Goal: Task Accomplishment & Management: Manage account settings

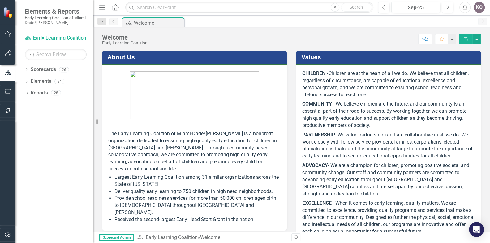
click at [24, 69] on div "Dropdown Scorecards 26 Dropdown Early Learning Coalition Call Center Child Asse…" at bounding box center [53, 154] width 77 height 179
click at [27, 69] on icon at bounding box center [27, 69] width 2 height 3
click at [31, 80] on icon "Dropdown" at bounding box center [30, 82] width 5 height 4
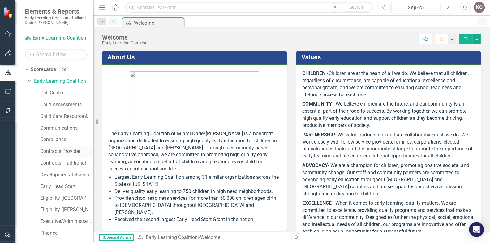
click at [62, 154] on link "Contracts Provider" at bounding box center [66, 151] width 53 height 7
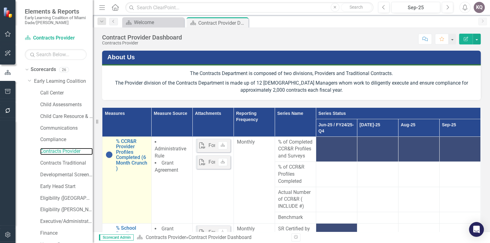
scroll to position [160, 0]
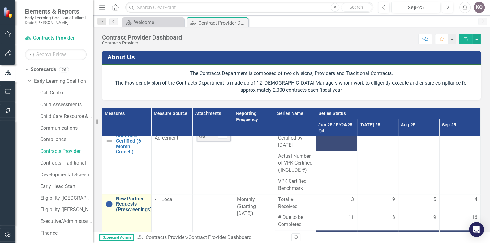
click at [135, 213] on link "New Partner Requests (Prescreenings)" at bounding box center [134, 204] width 36 height 16
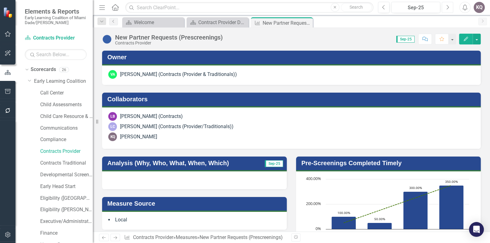
click at [447, 5] on icon "Next" at bounding box center [447, 8] width 3 height 6
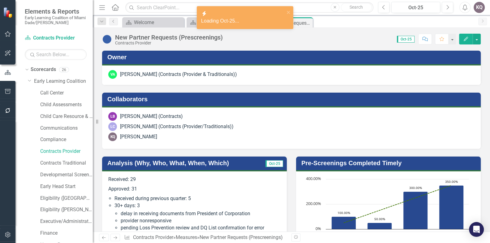
click at [138, 193] on p "Approved: 31" at bounding box center [194, 190] width 172 height 10
click at [139, 193] on p "Approved: 31" at bounding box center [194, 190] width 172 height 10
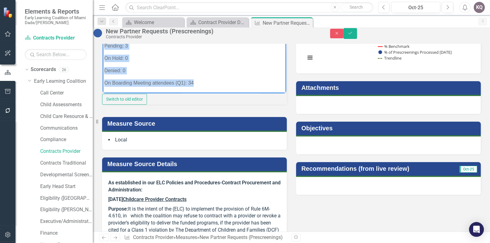
scroll to position [206, 0]
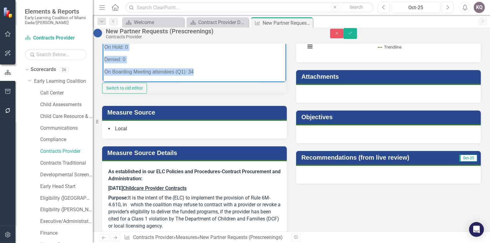
drag, startPoint x: 103, startPoint y: -20, endPoint x: 310, endPoint y: 75, distance: 227.6
click at [202, 82] on html "Received: 29 Approved: 31 Received during previous quarter: 5 30+ days: 3 delay…" at bounding box center [194, 22] width 183 height 119
copy body "Received: 29 Approved: 31 Received during previous quarter: 5 30+ days: 3 delay…"
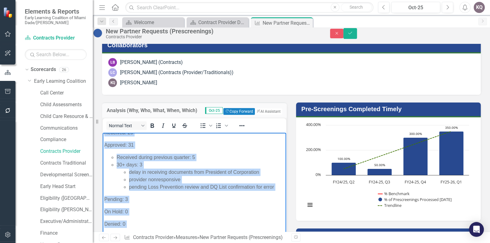
scroll to position [0, 0]
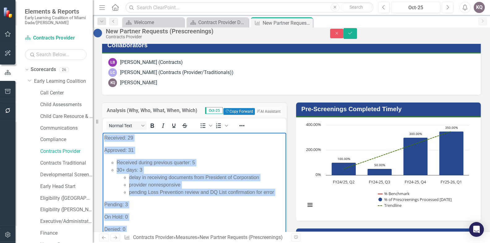
drag, startPoint x: 267, startPoint y: 161, endPoint x: 376, endPoint y: 280, distance: 161.6
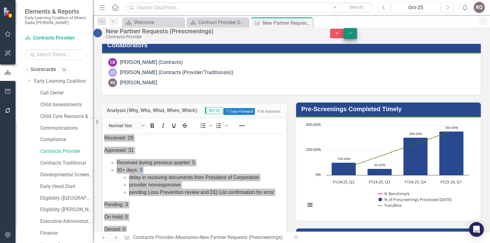
click at [357, 32] on button "Save" at bounding box center [350, 33] width 14 height 11
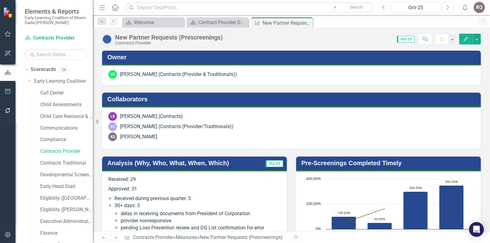
click at [388, 6] on button "Previous" at bounding box center [383, 7] width 11 height 11
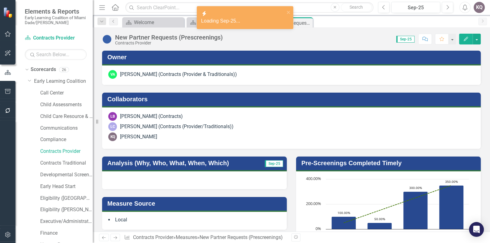
click at [191, 183] on div at bounding box center [194, 181] width 185 height 18
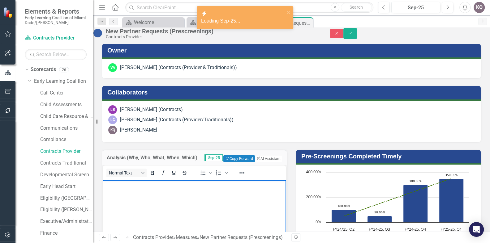
click at [148, 192] on body "Rich Text Area. Press ALT-0 for help." at bounding box center [194, 226] width 183 height 93
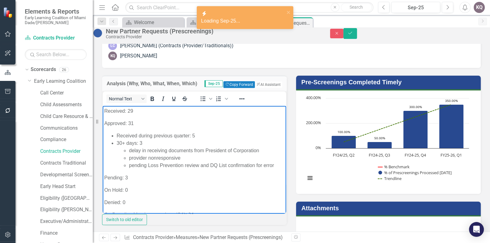
scroll to position [19, 0]
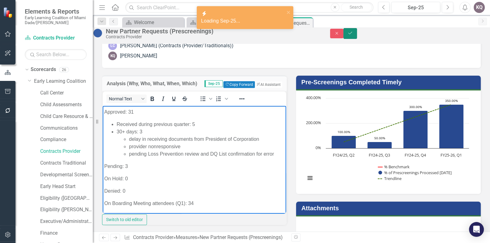
click at [357, 33] on button "Save" at bounding box center [350, 33] width 14 height 11
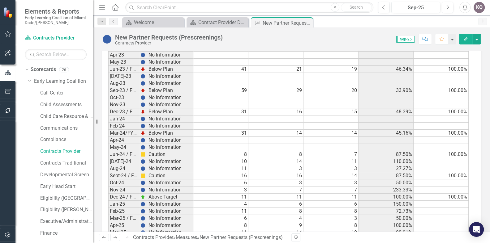
scroll to position [0, 0]
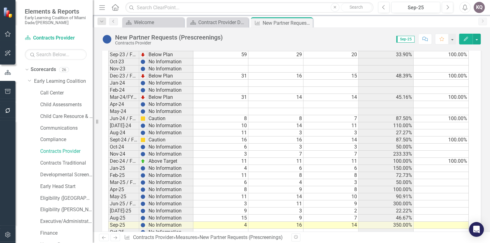
scroll to position [750, 0]
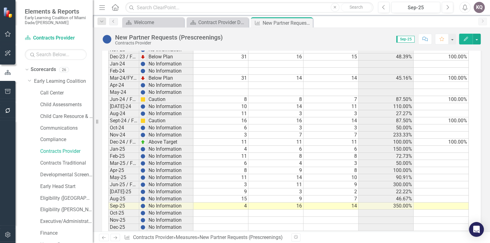
click at [393, 189] on td "22.22%" at bounding box center [386, 192] width 55 height 7
click at [285, 196] on td "9" at bounding box center [275, 199] width 55 height 7
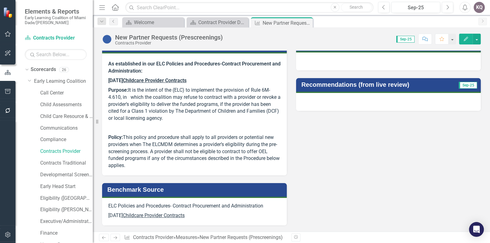
scroll to position [763, 0]
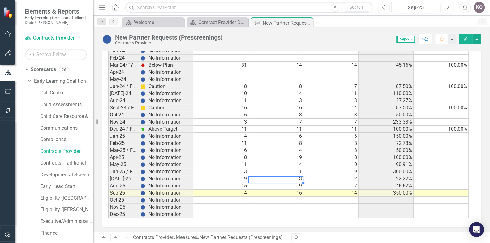
click at [380, 119] on td "233.33%" at bounding box center [386, 122] width 55 height 7
